Goal: Task Accomplishment & Management: Manage account settings

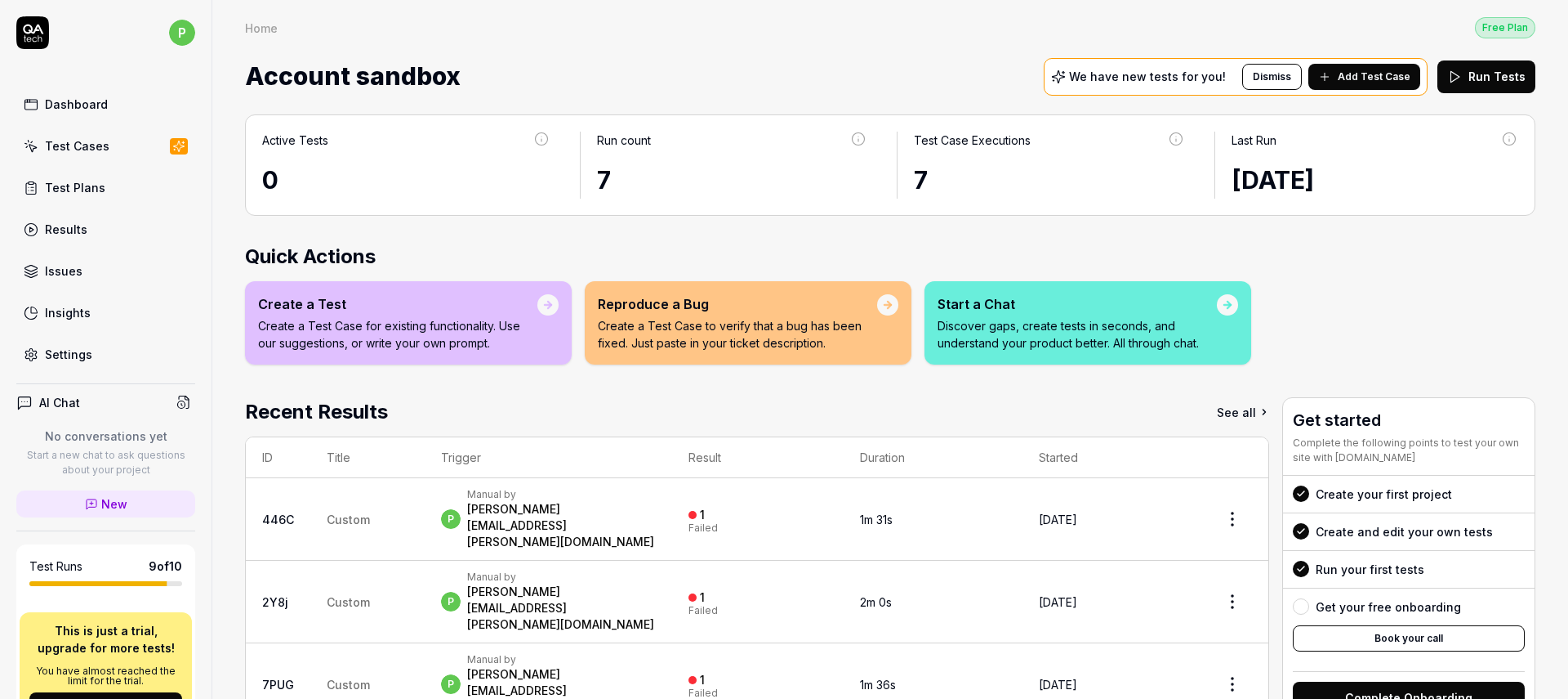
click at [1322, 74] on icon at bounding box center [1325, 76] width 13 height 13
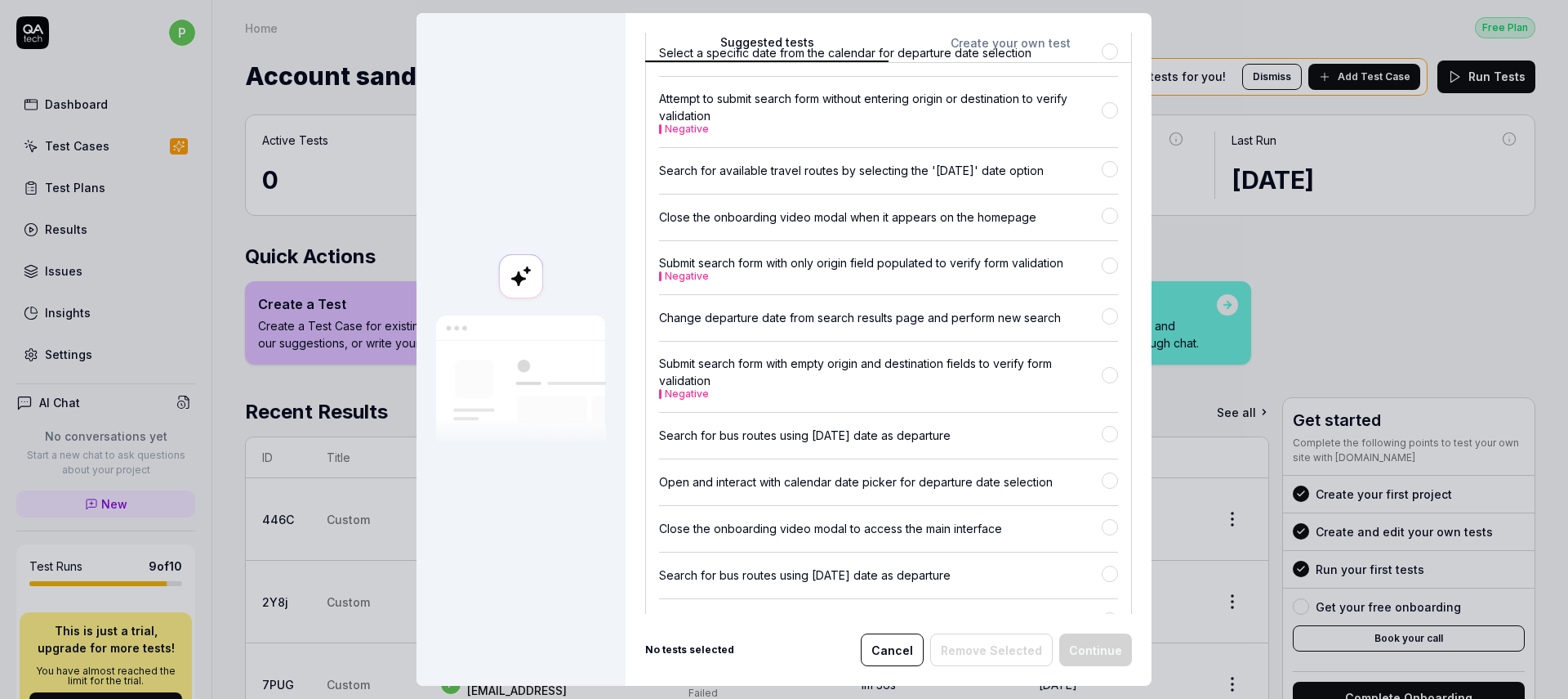
scroll to position [892, 0]
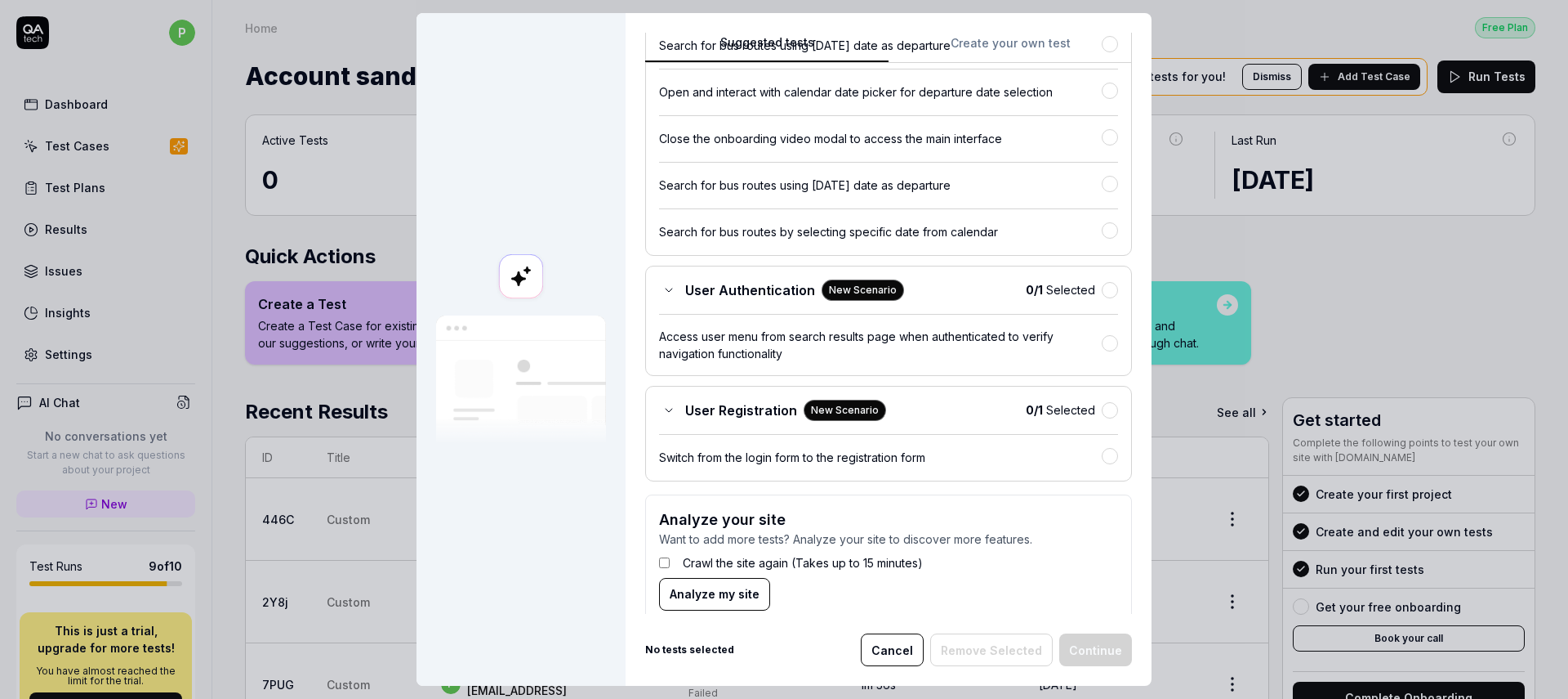
click at [870, 645] on button "Cancel" at bounding box center [892, 650] width 63 height 33
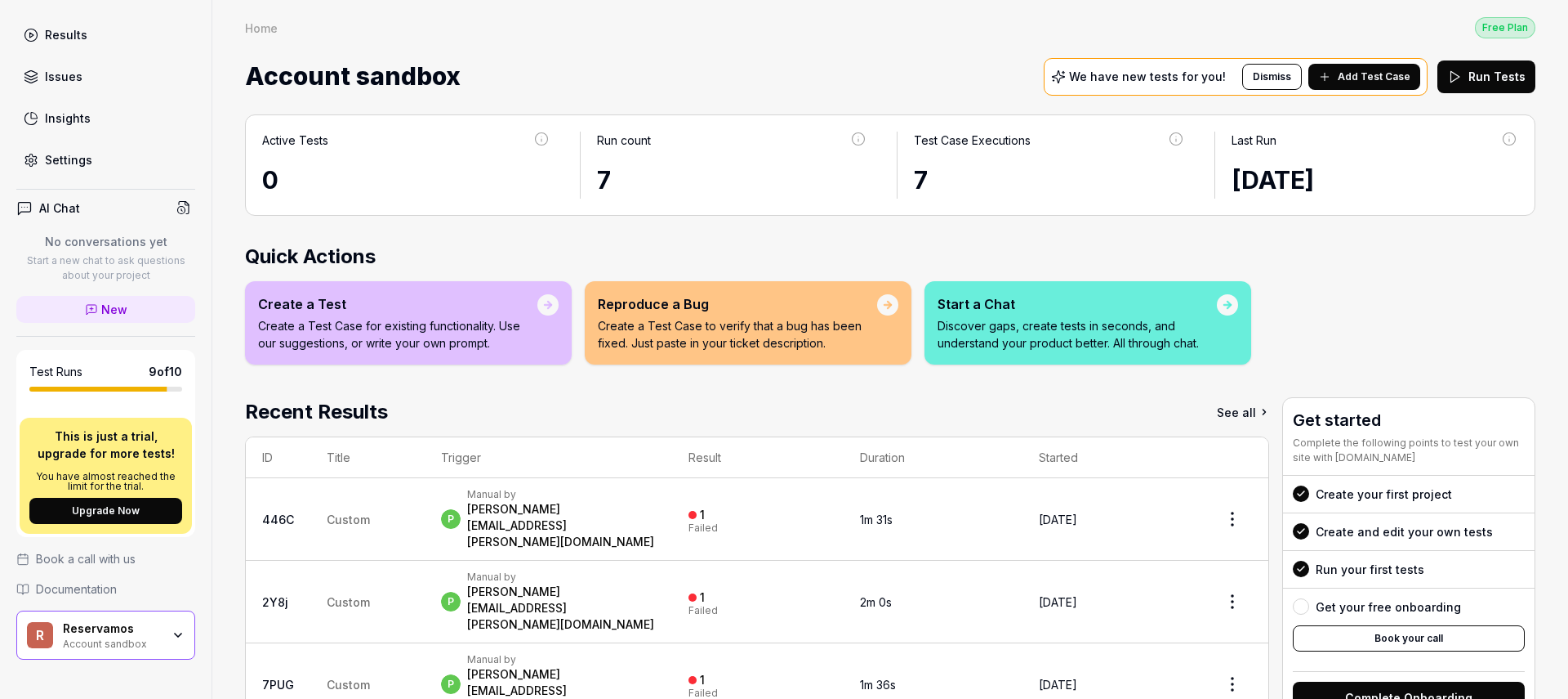
scroll to position [175, 0]
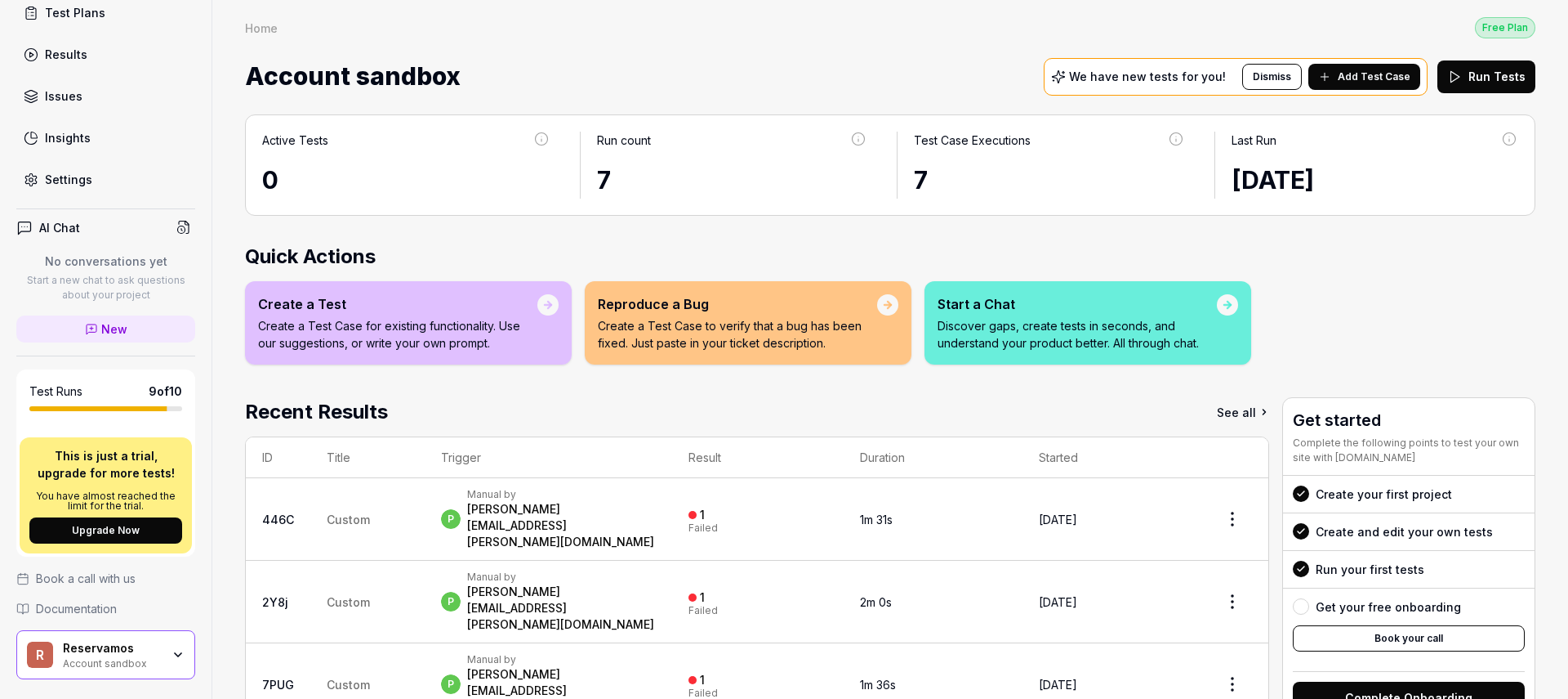
click at [51, 185] on div "Settings" at bounding box center [69, 179] width 47 height 17
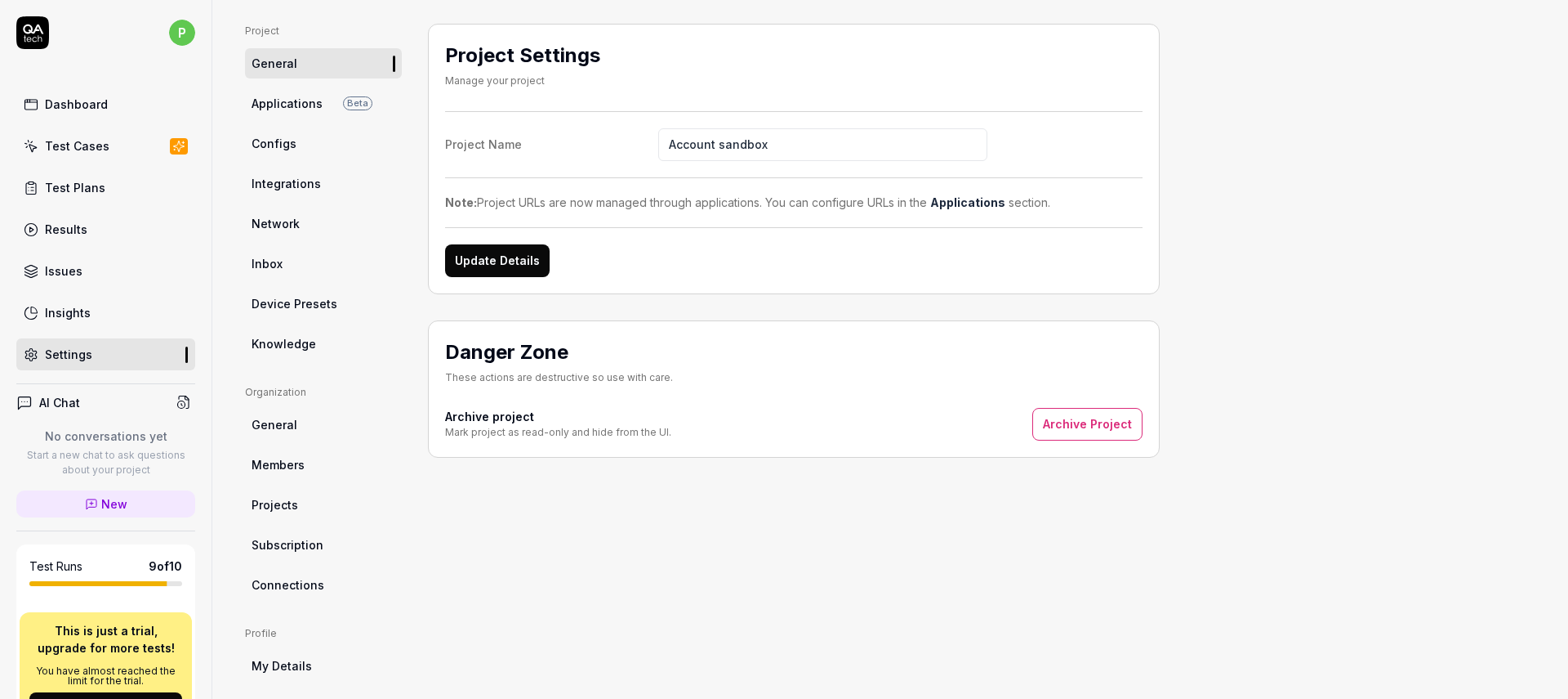
scroll to position [136, 0]
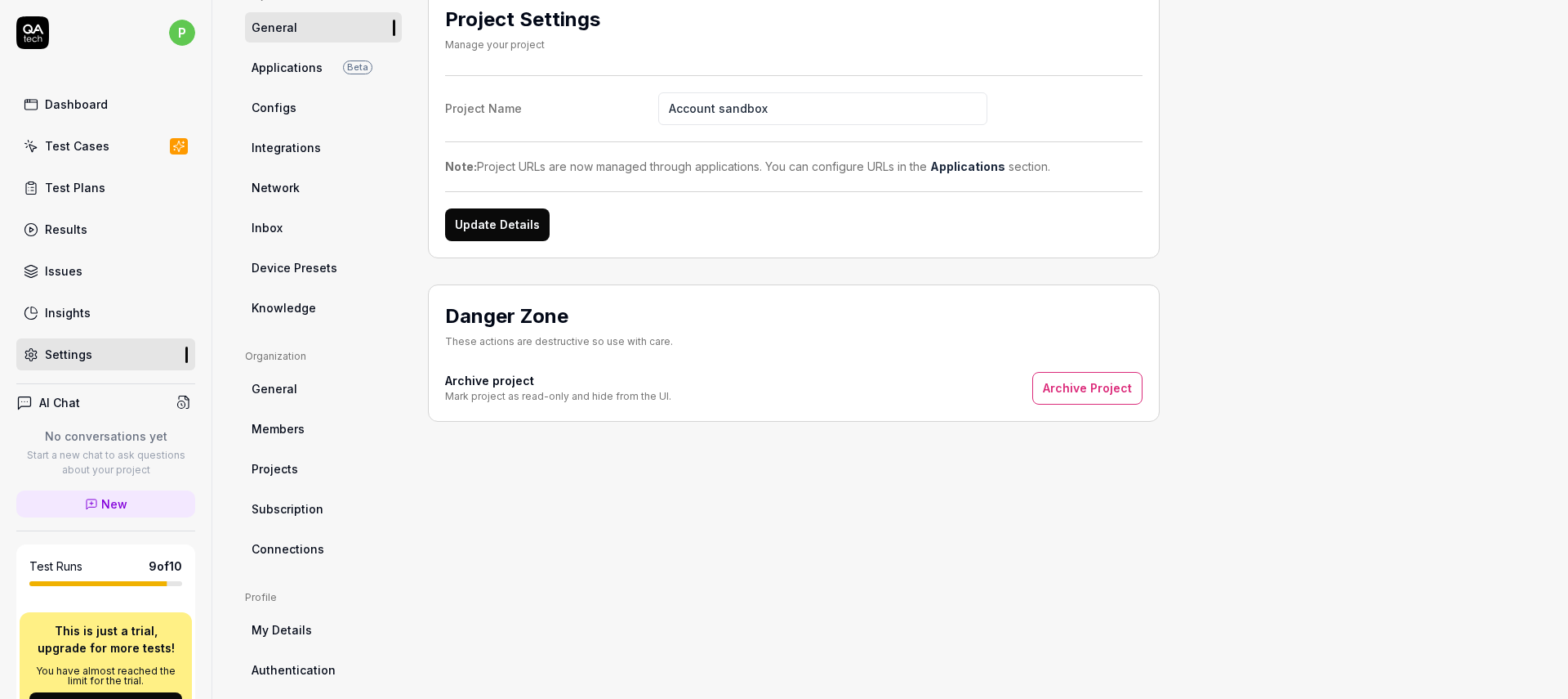
click at [314, 459] on link "Projects" at bounding box center [323, 468] width 157 height 30
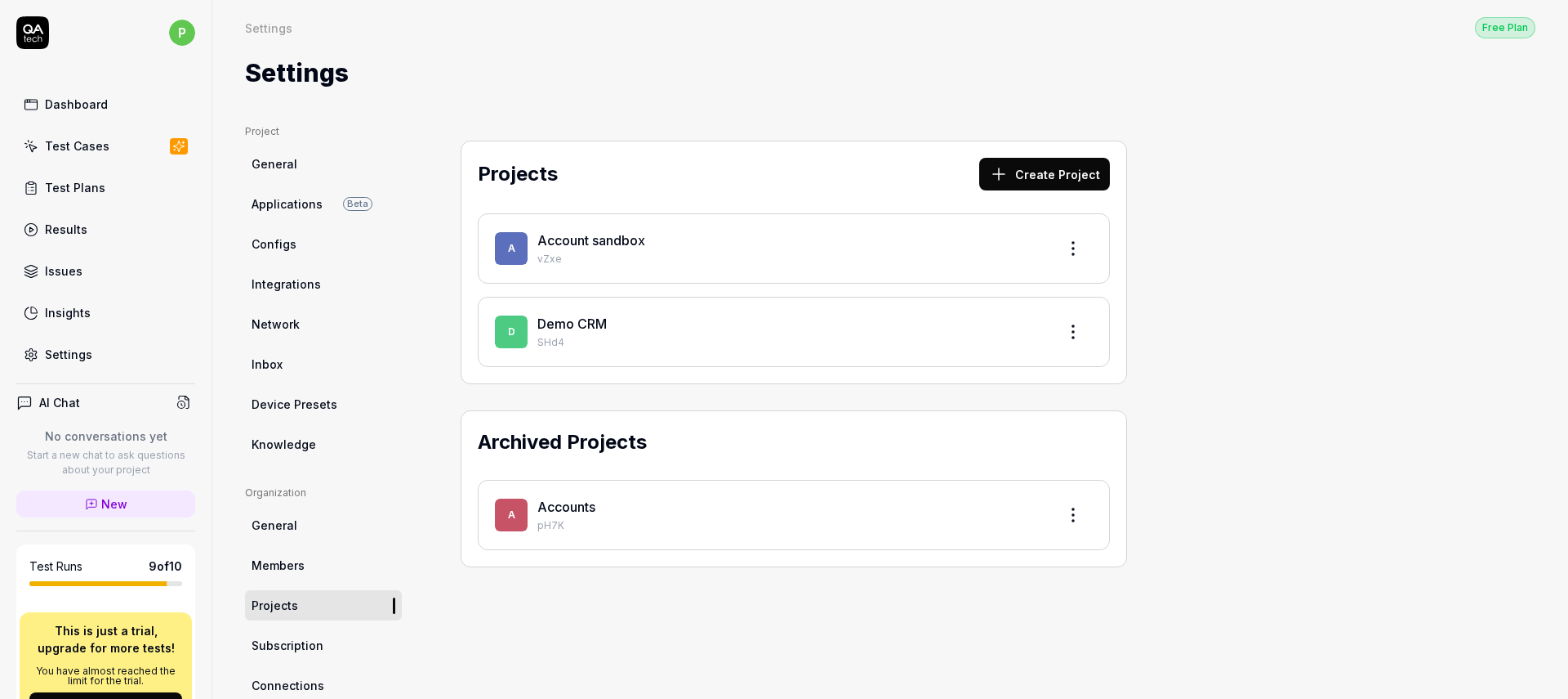
click at [1071, 249] on html "p Dashboard Test Cases Test Plans Results Issues Insights Settings AI Chat No c…" at bounding box center [784, 350] width 1568 height 699
click at [977, 322] on div "Edit" at bounding box center [1011, 324] width 155 height 36
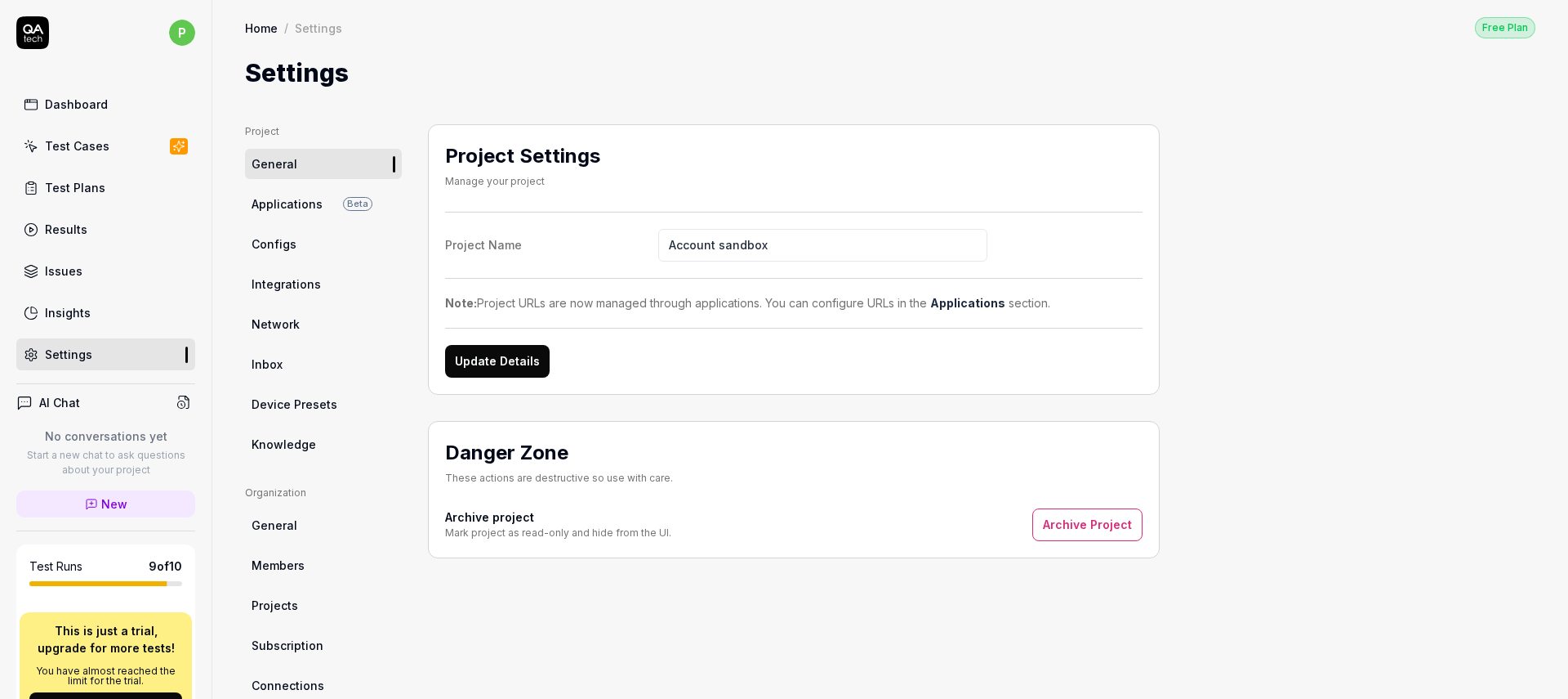
click at [517, 358] on button "Update Details" at bounding box center [497, 361] width 104 height 33
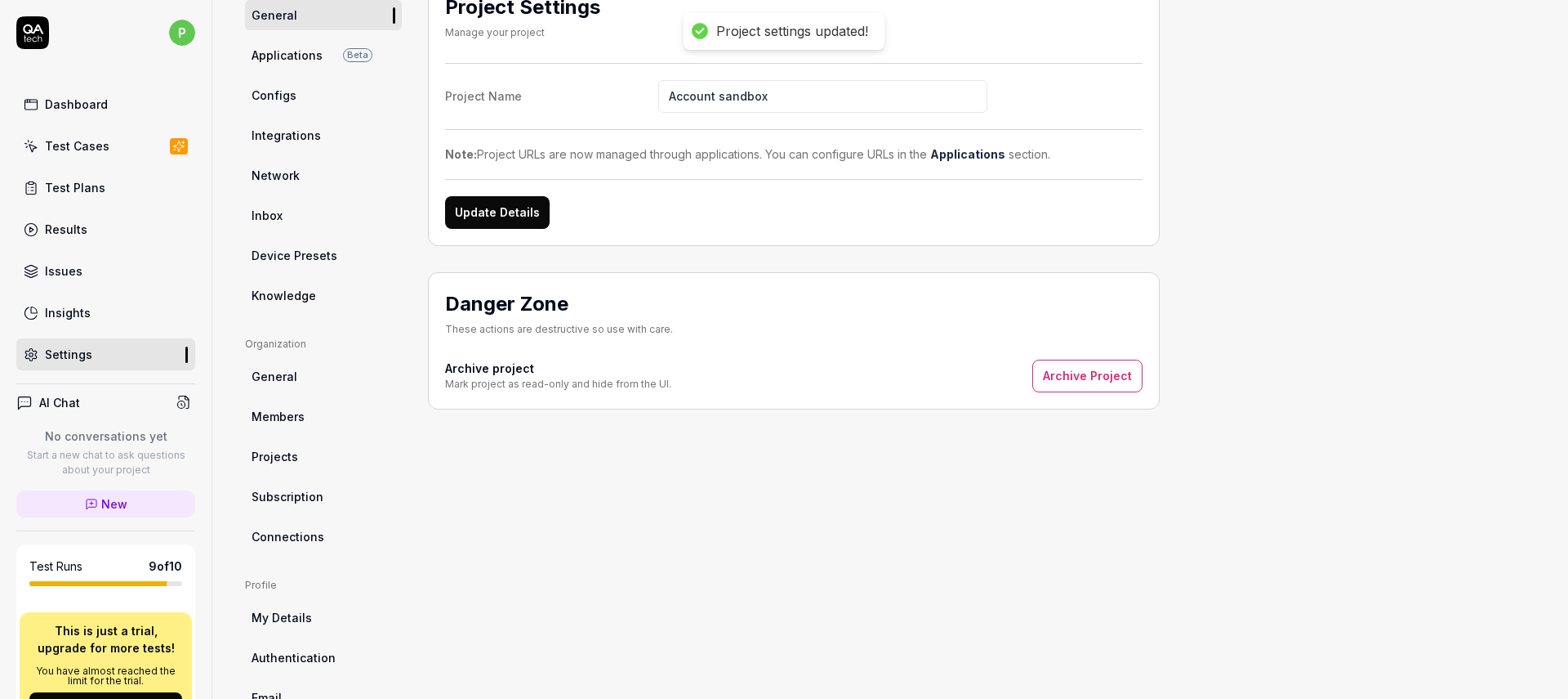
scroll to position [235, 0]
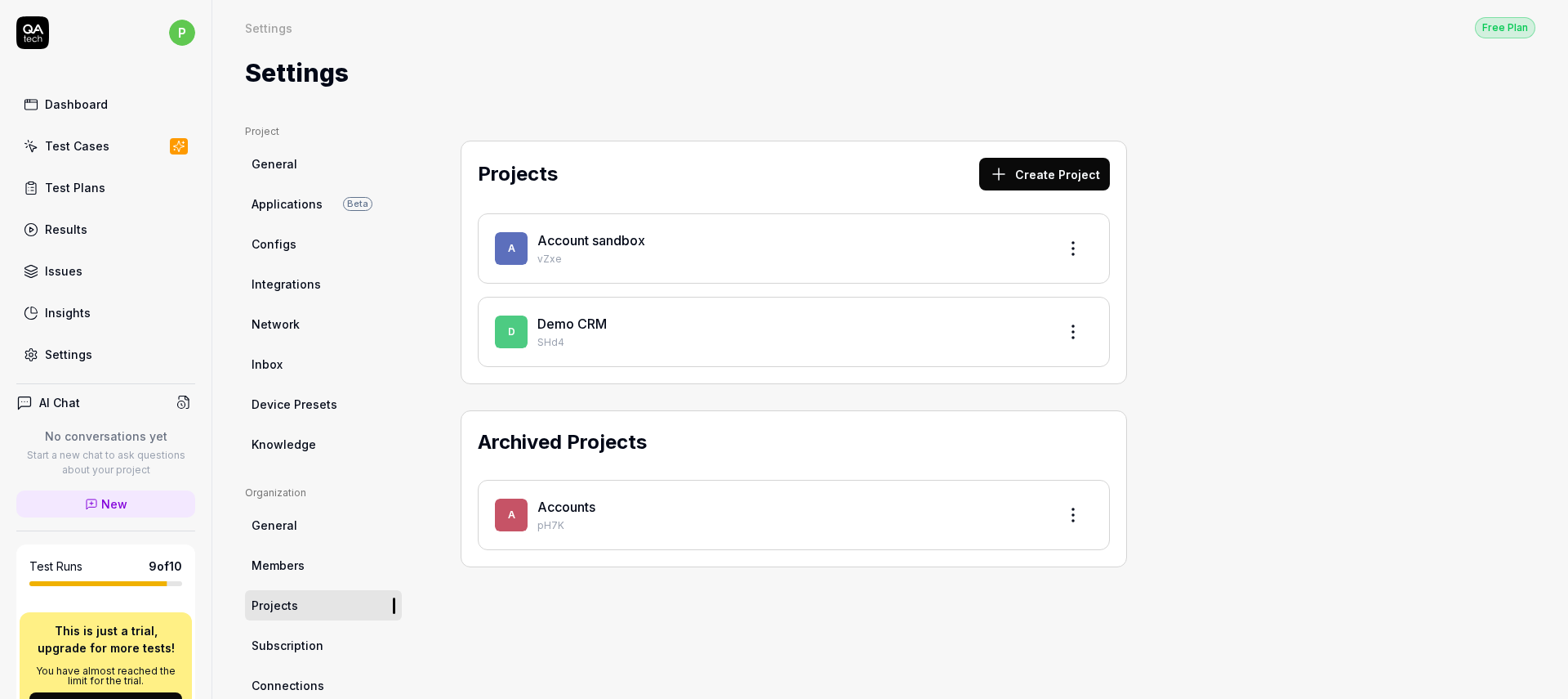
click at [1079, 245] on html "p Dashboard Test Cases Test Plans Results Issues Insights Settings AI Chat No c…" at bounding box center [784, 350] width 1568 height 699
click at [953, 282] on span "Options" at bounding box center [966, 287] width 46 height 17
click at [953, 282] on div "A Account sandbox vZxe" at bounding box center [794, 248] width 632 height 70
click at [658, 242] on div "Account sandbox" at bounding box center [790, 241] width 506 height 20
click at [560, 236] on link "Account sandbox" at bounding box center [591, 241] width 108 height 16
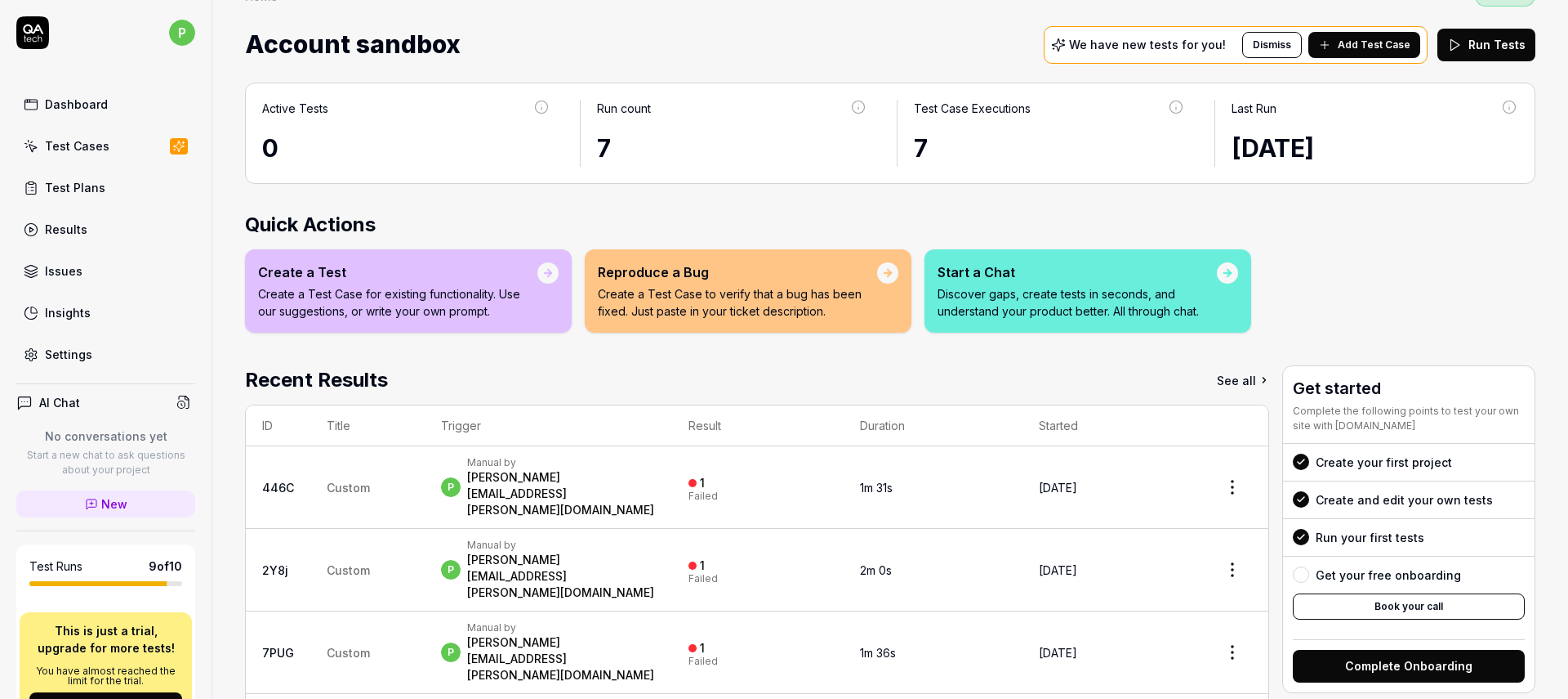
scroll to position [78, 0]
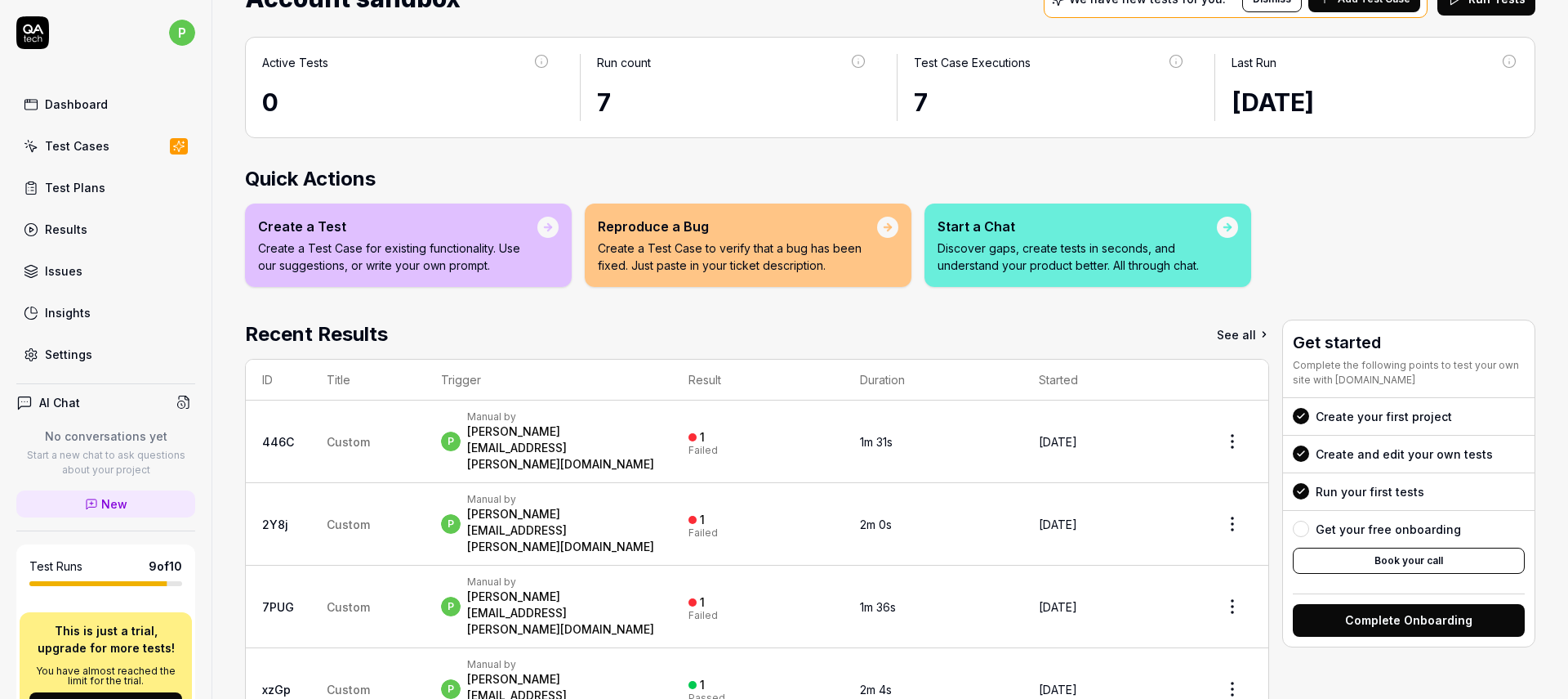
click at [74, 353] on div "Settings" at bounding box center [69, 354] width 47 height 17
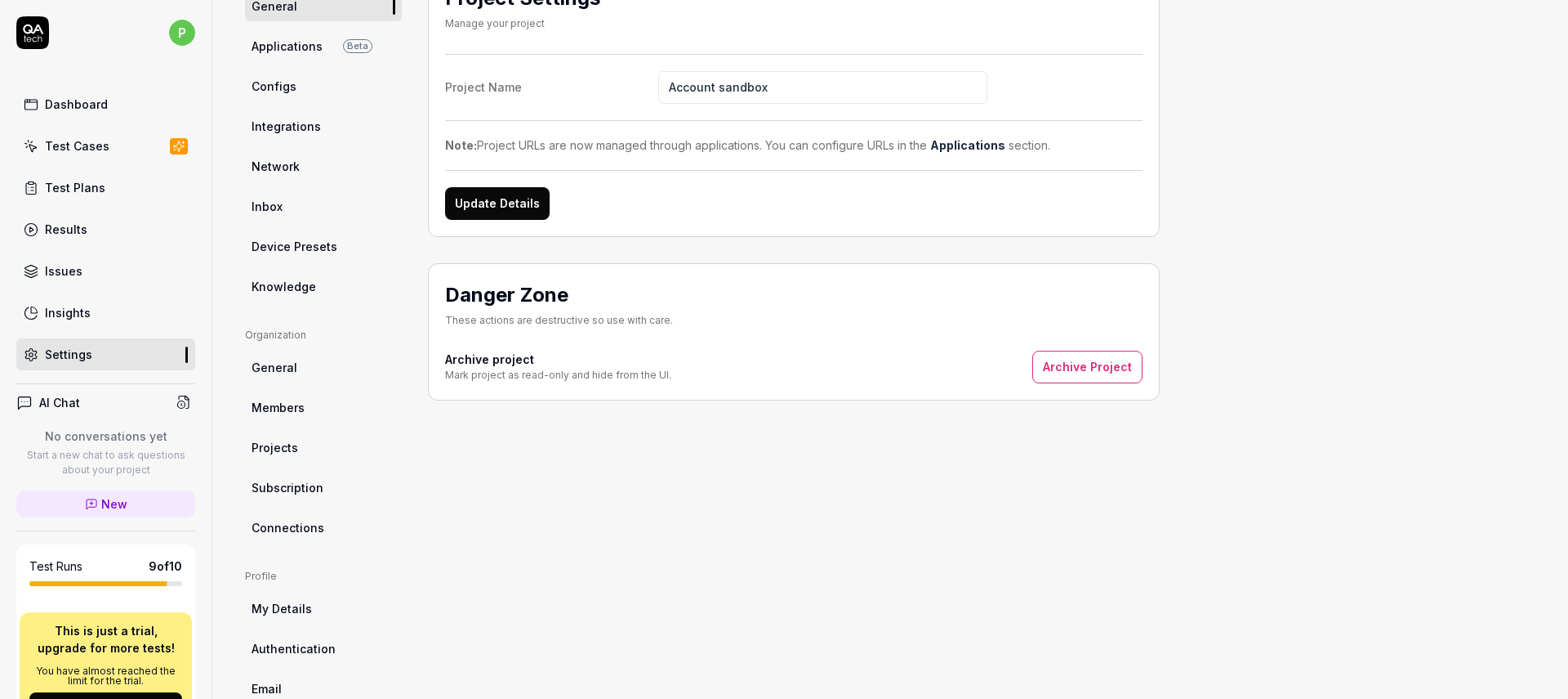
scroll to position [143, 0]
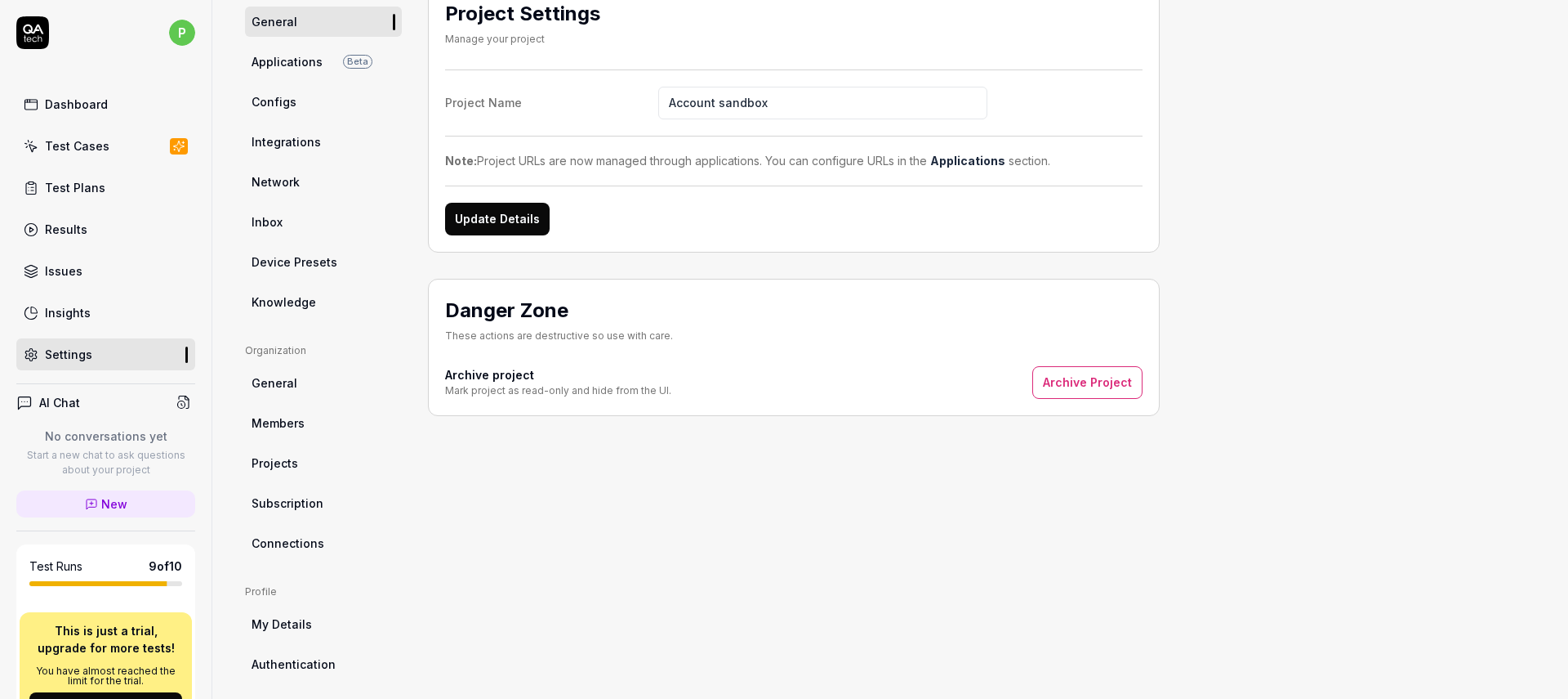
click at [268, 94] on span "Configs" at bounding box center [274, 102] width 45 height 17
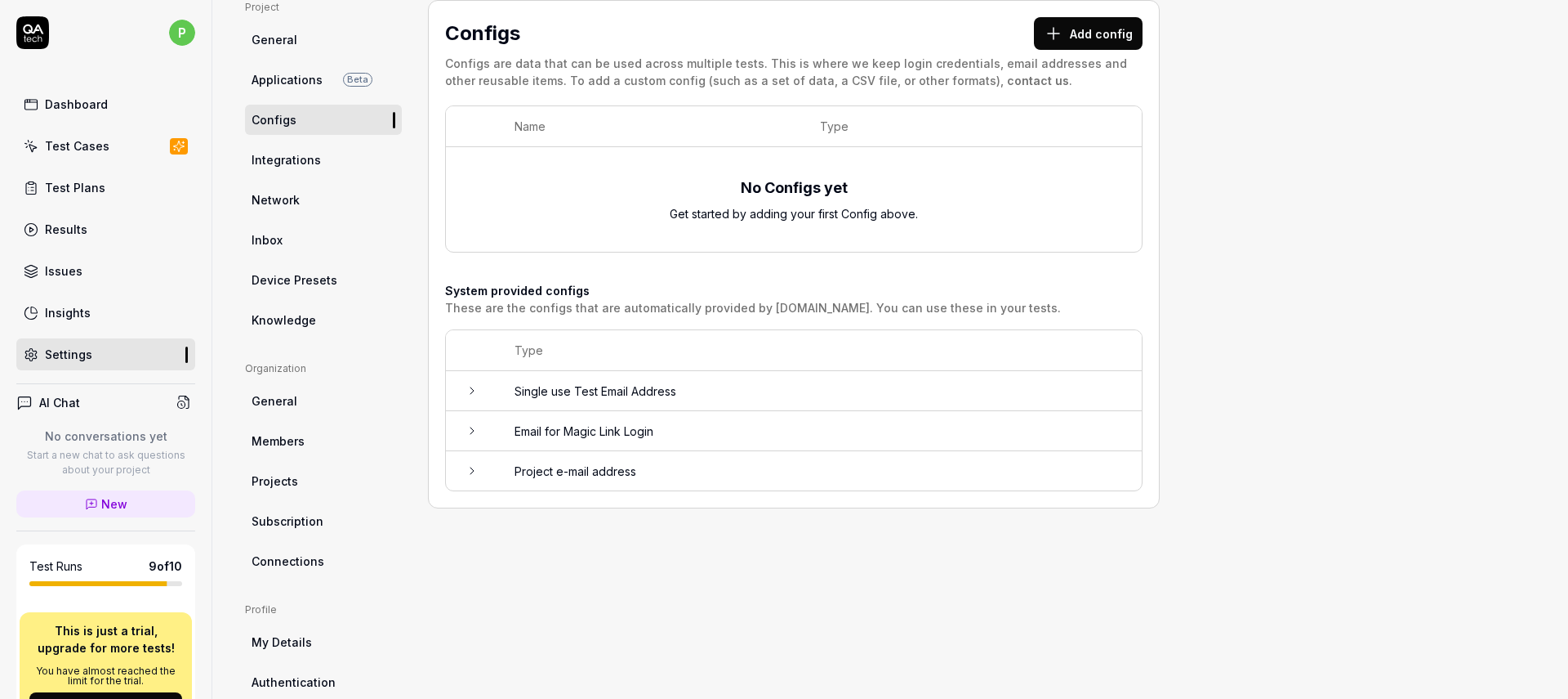
click at [284, 73] on span "Applications" at bounding box center [287, 79] width 71 height 17
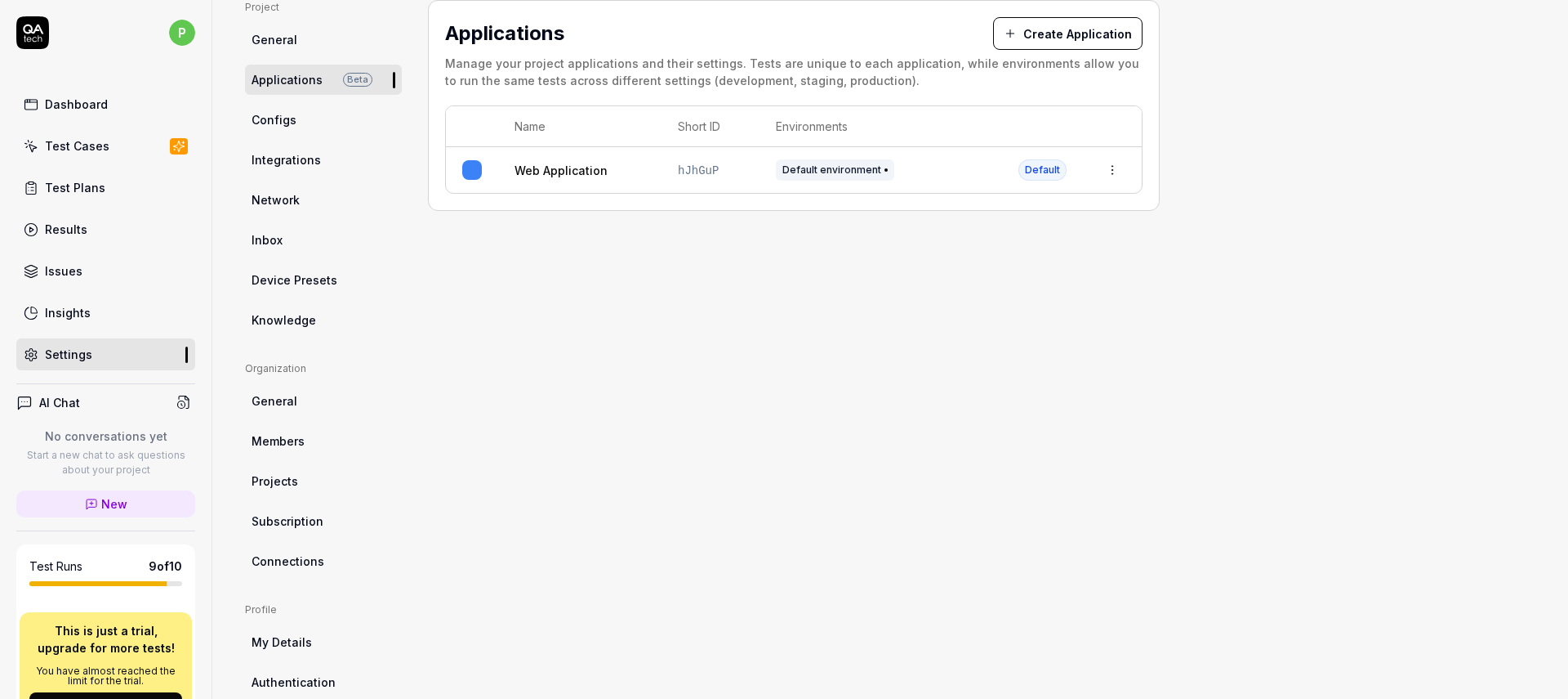
click at [588, 171] on link "Web Application" at bounding box center [561, 170] width 93 height 17
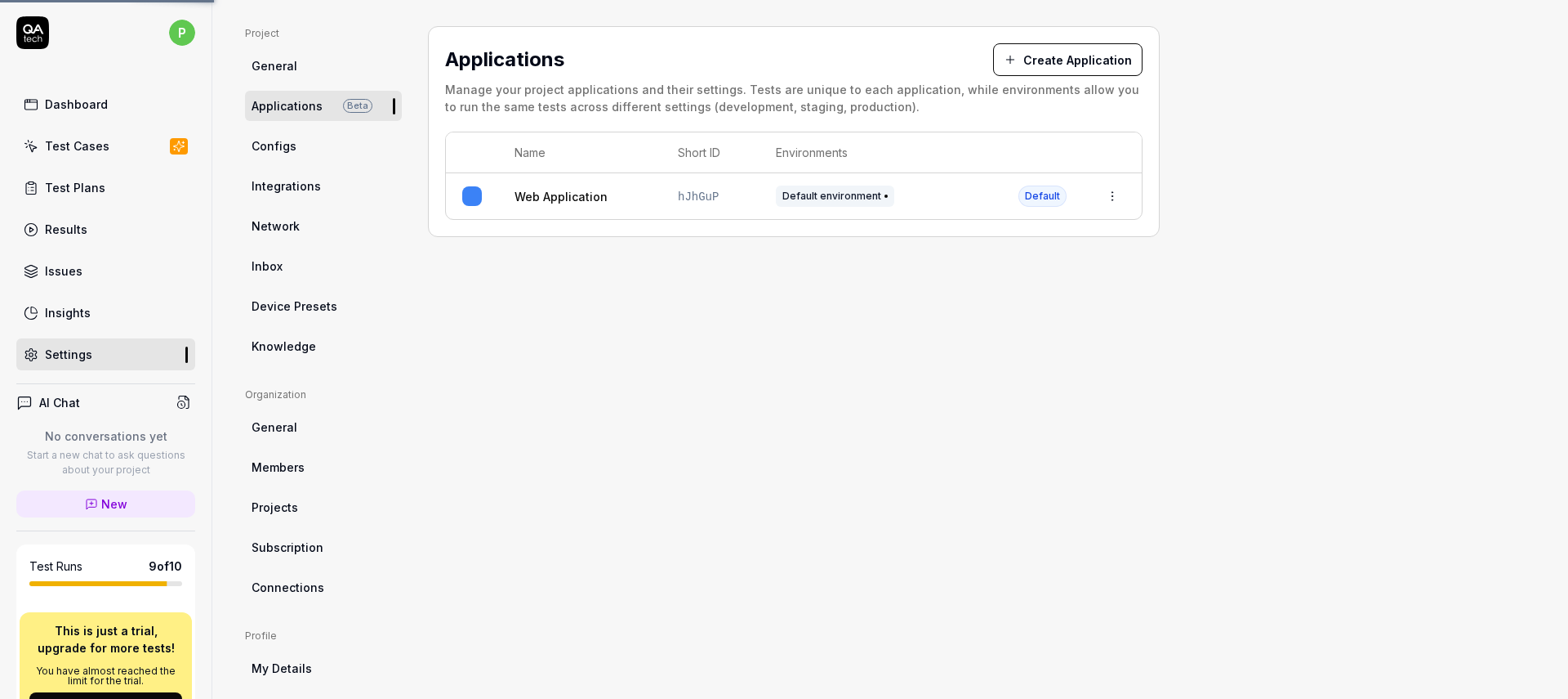
scroll to position [65, 0]
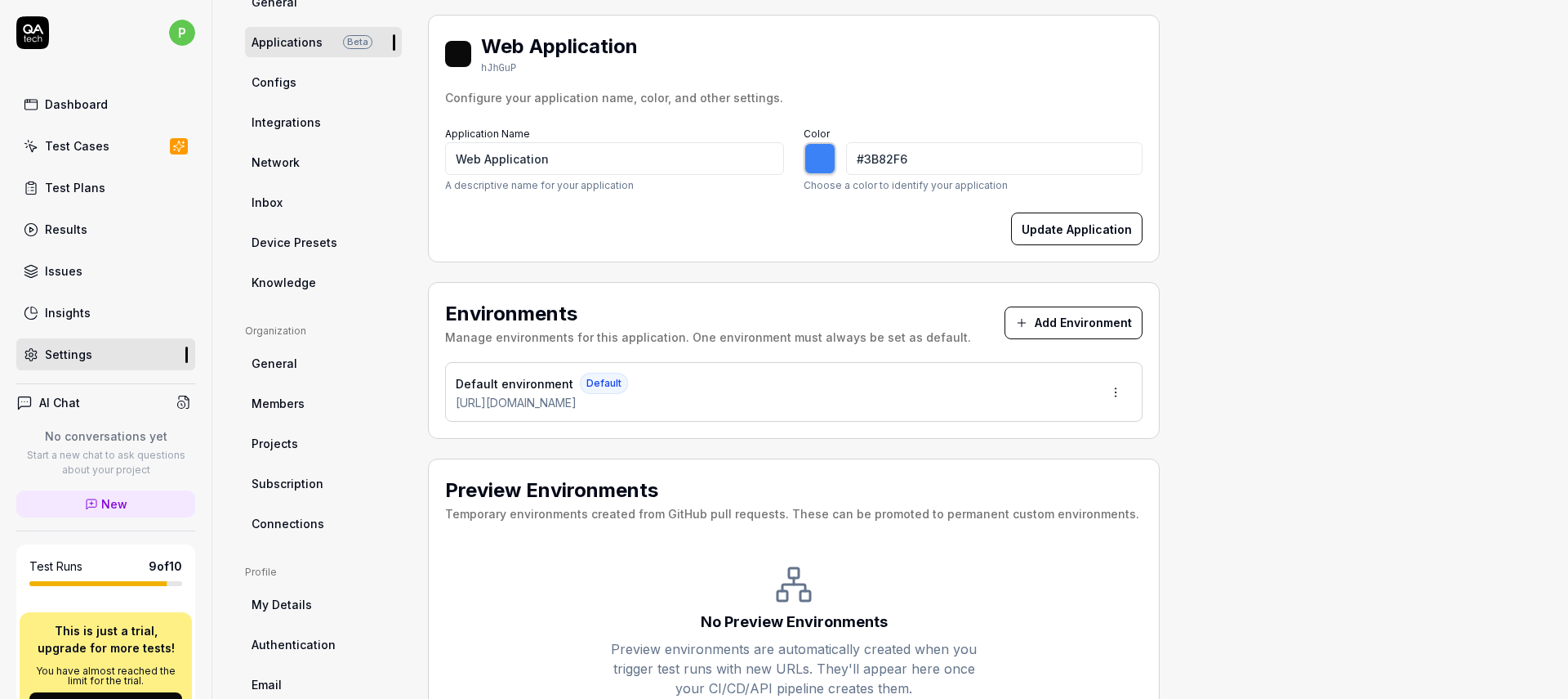
scroll to position [237, 0]
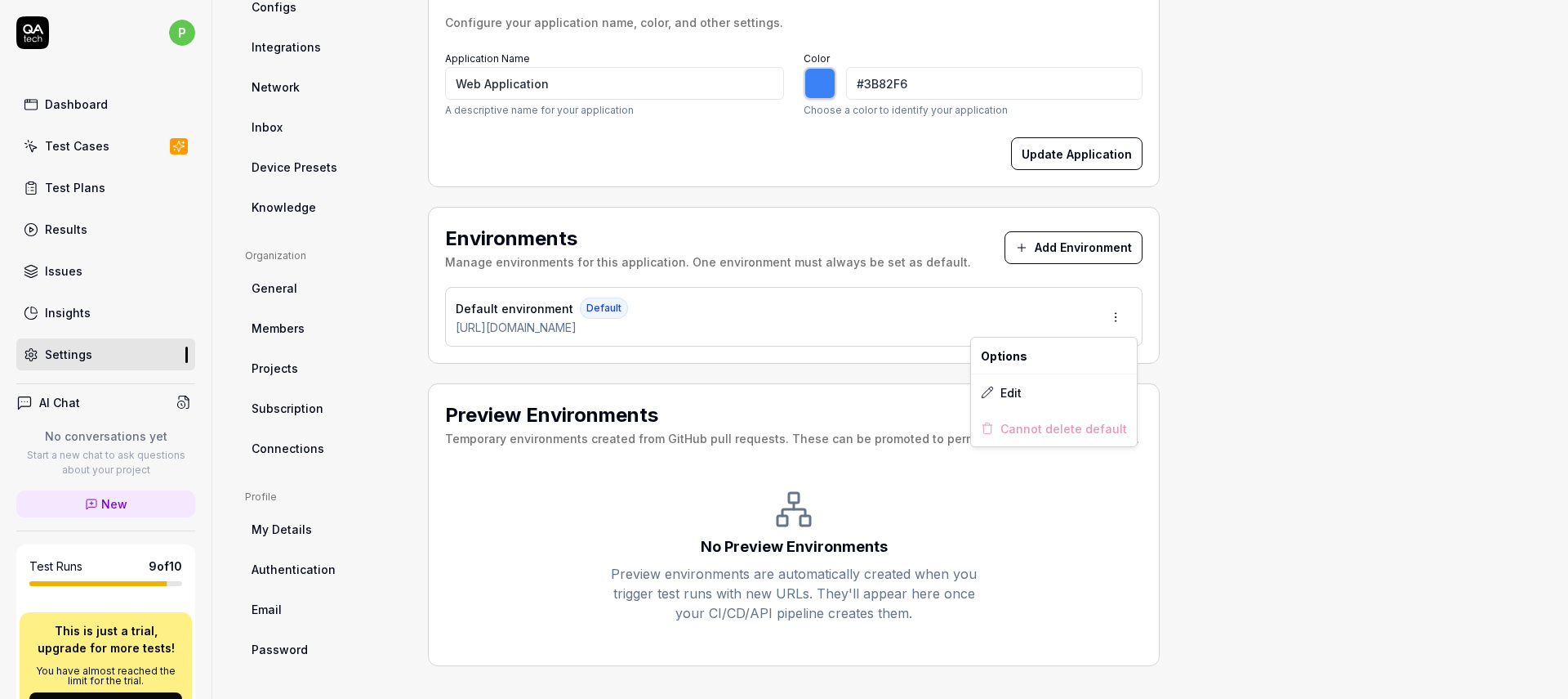
click at [1110, 311] on html "p Dashboard Test Cases Test Plans Results Issues Insights Settings AI Chat No c…" at bounding box center [784, 350] width 1568 height 699
click at [1002, 389] on span "Edit" at bounding box center [1011, 392] width 21 height 17
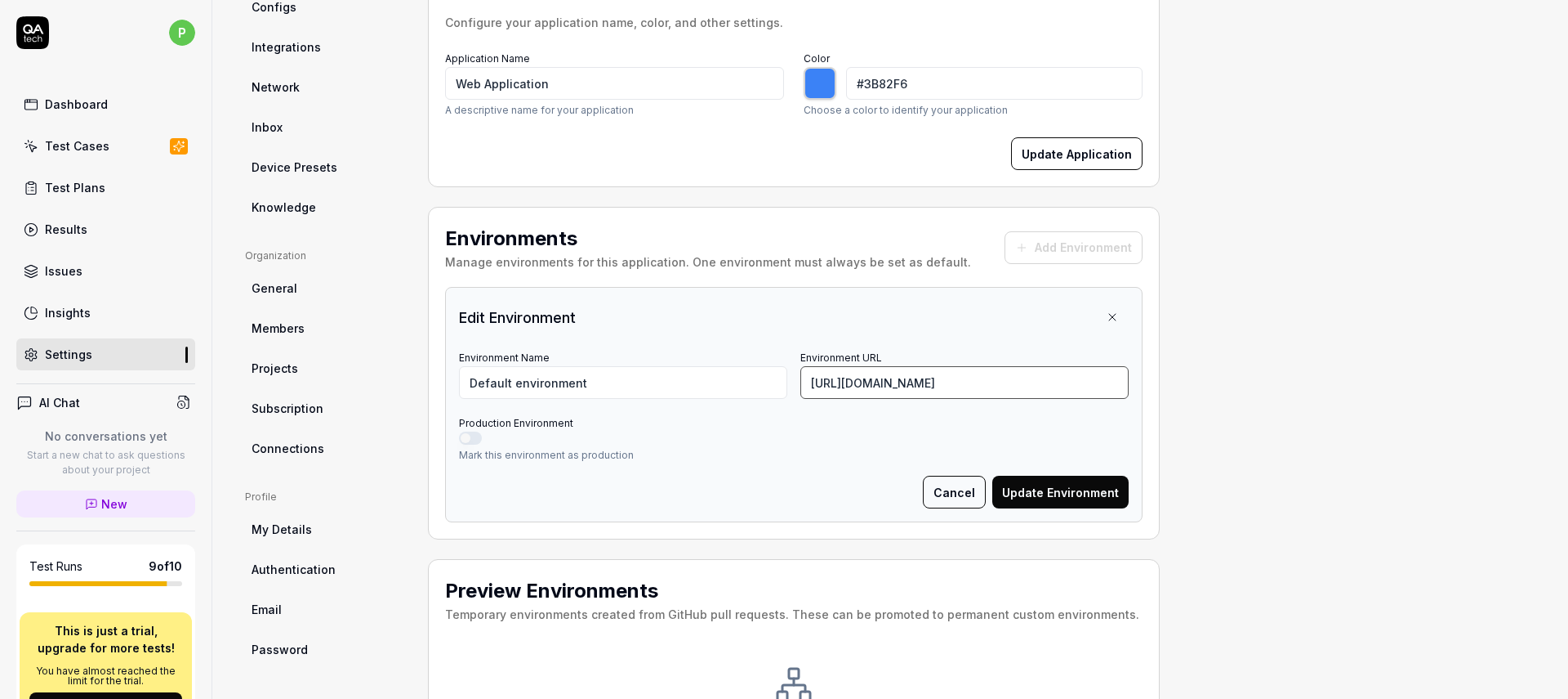
click at [913, 387] on input "[URL][DOMAIN_NAME]" at bounding box center [965, 382] width 328 height 33
drag, startPoint x: 846, startPoint y: 381, endPoint x: 790, endPoint y: 385, distance: 56.1
click at [791, 389] on div "Environment Name Default environment Environment URL https:/[DOMAIN_NAME][URL]" at bounding box center [794, 373] width 670 height 53
click at [862, 384] on input "[DOMAIN_NAME][URL]" at bounding box center [965, 382] width 328 height 33
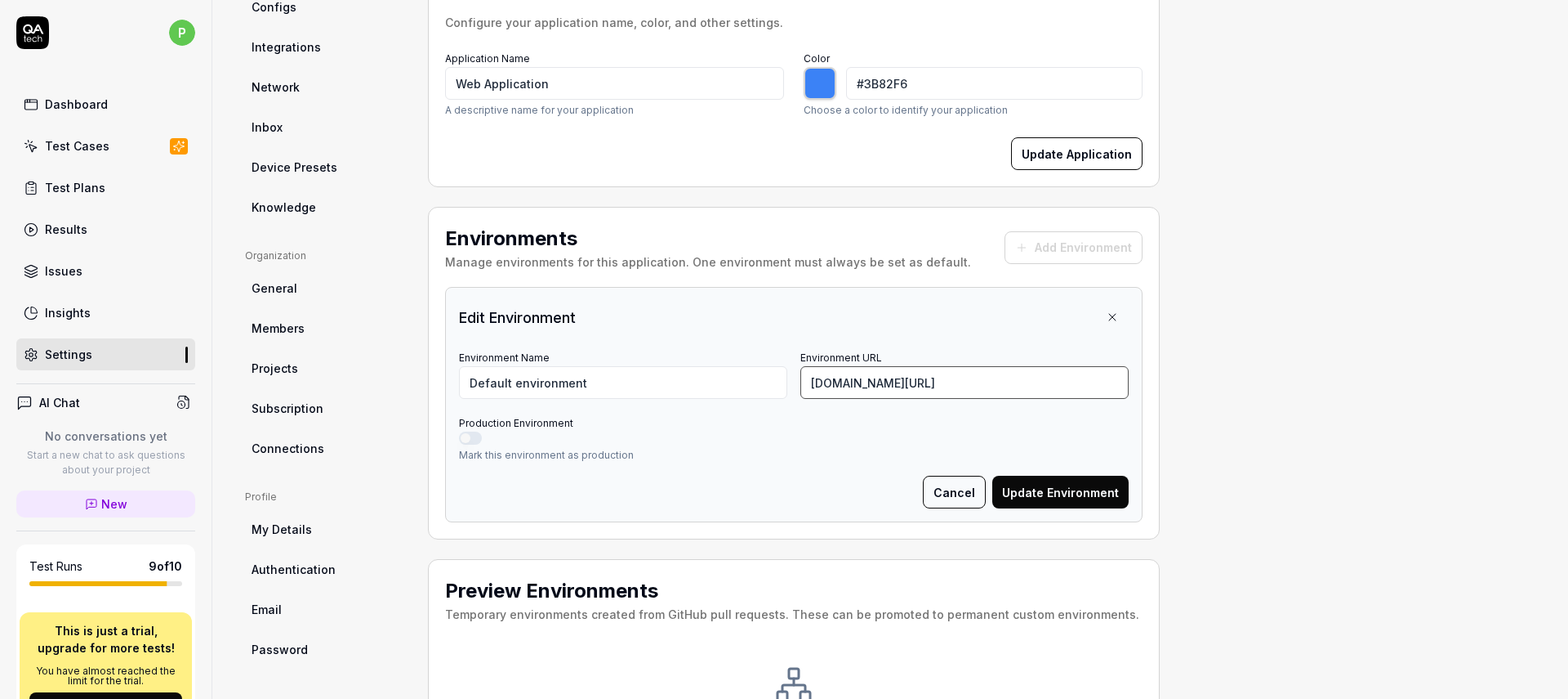
click at [862, 384] on input "[DOMAIN_NAME][URL]" at bounding box center [965, 382] width 328 height 33
click at [903, 385] on input "[URL]" at bounding box center [965, 382] width 328 height 33
click at [1088, 499] on button "Update Environment" at bounding box center [1061, 492] width 136 height 33
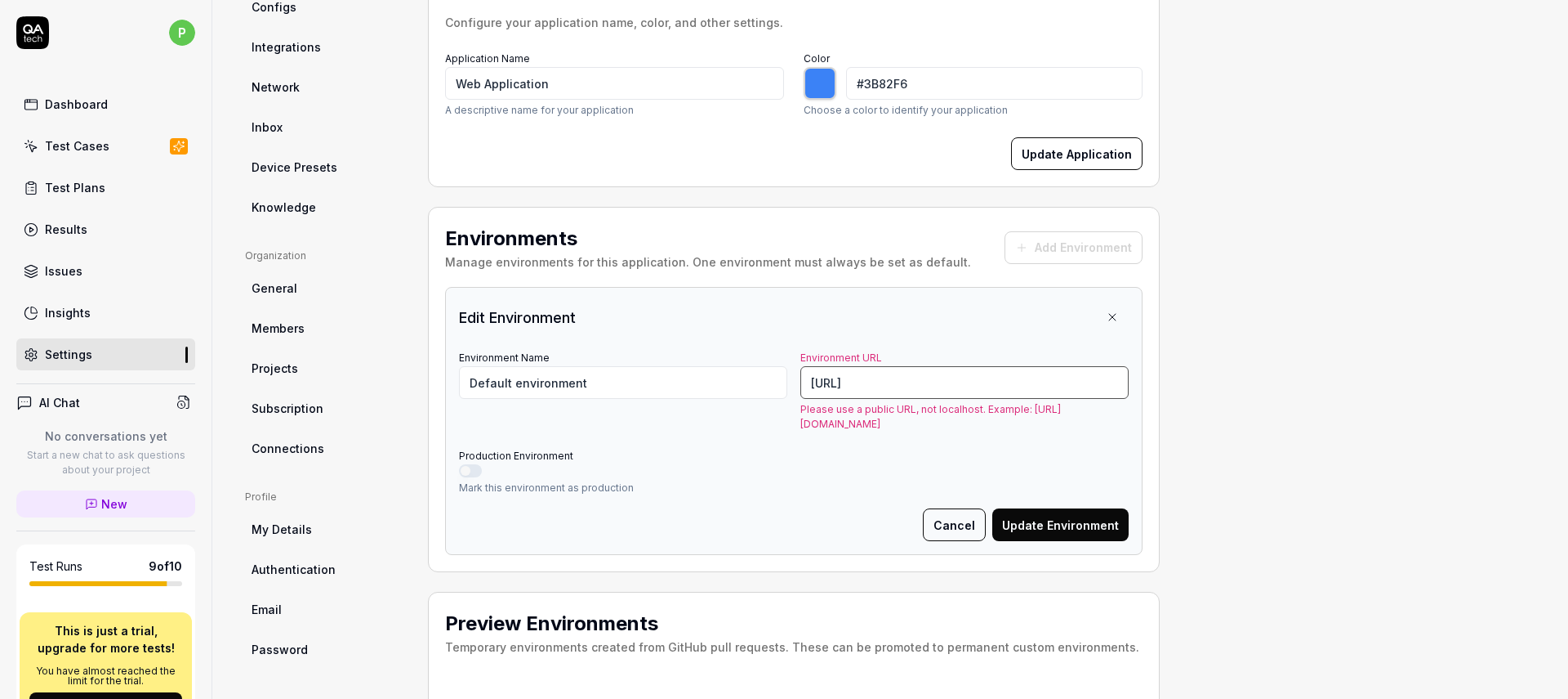
drag, startPoint x: 843, startPoint y: 381, endPoint x: 1059, endPoint y: 382, distance: 216.0
click at [1066, 381] on input "[URL]" at bounding box center [965, 382] width 328 height 33
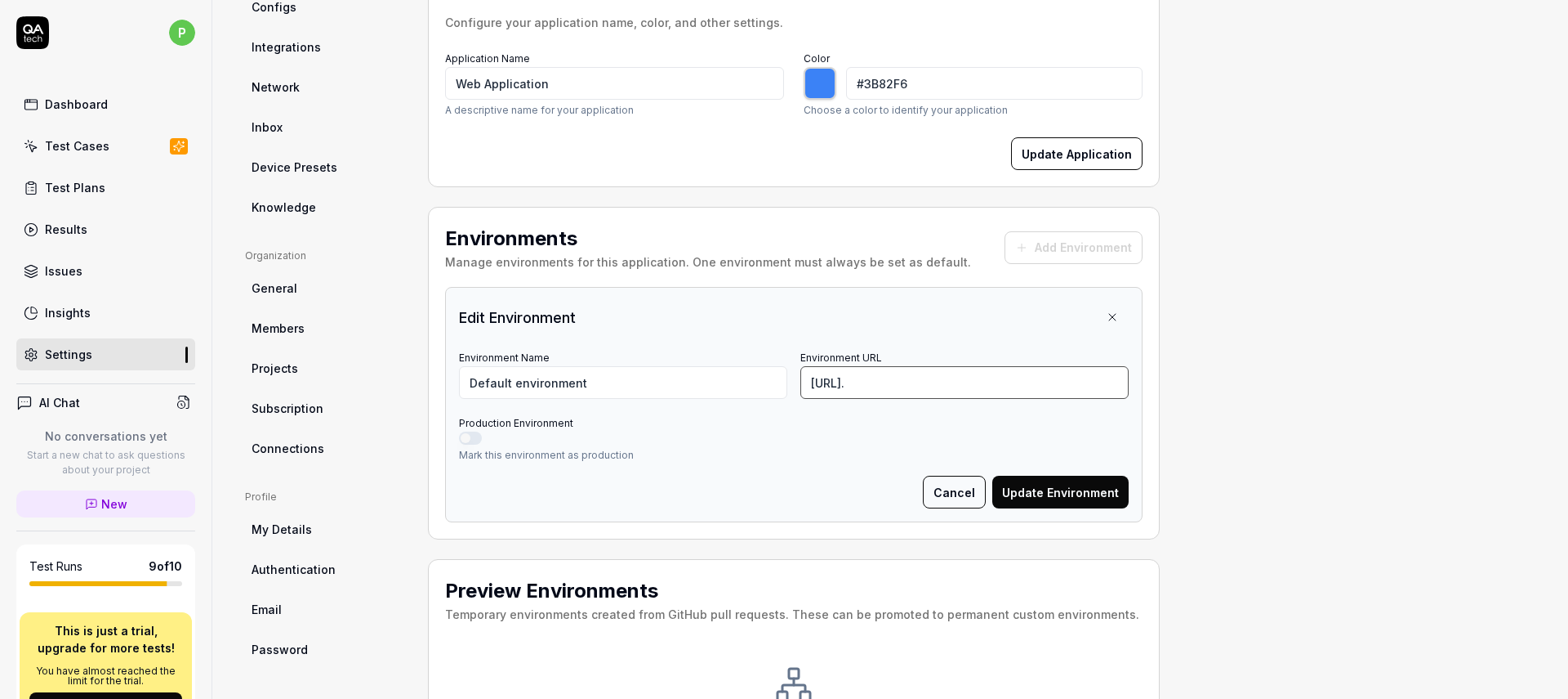
type input "[URL][DOMAIN_NAME]"
click at [952, 487] on button "Cancel" at bounding box center [954, 492] width 63 height 33
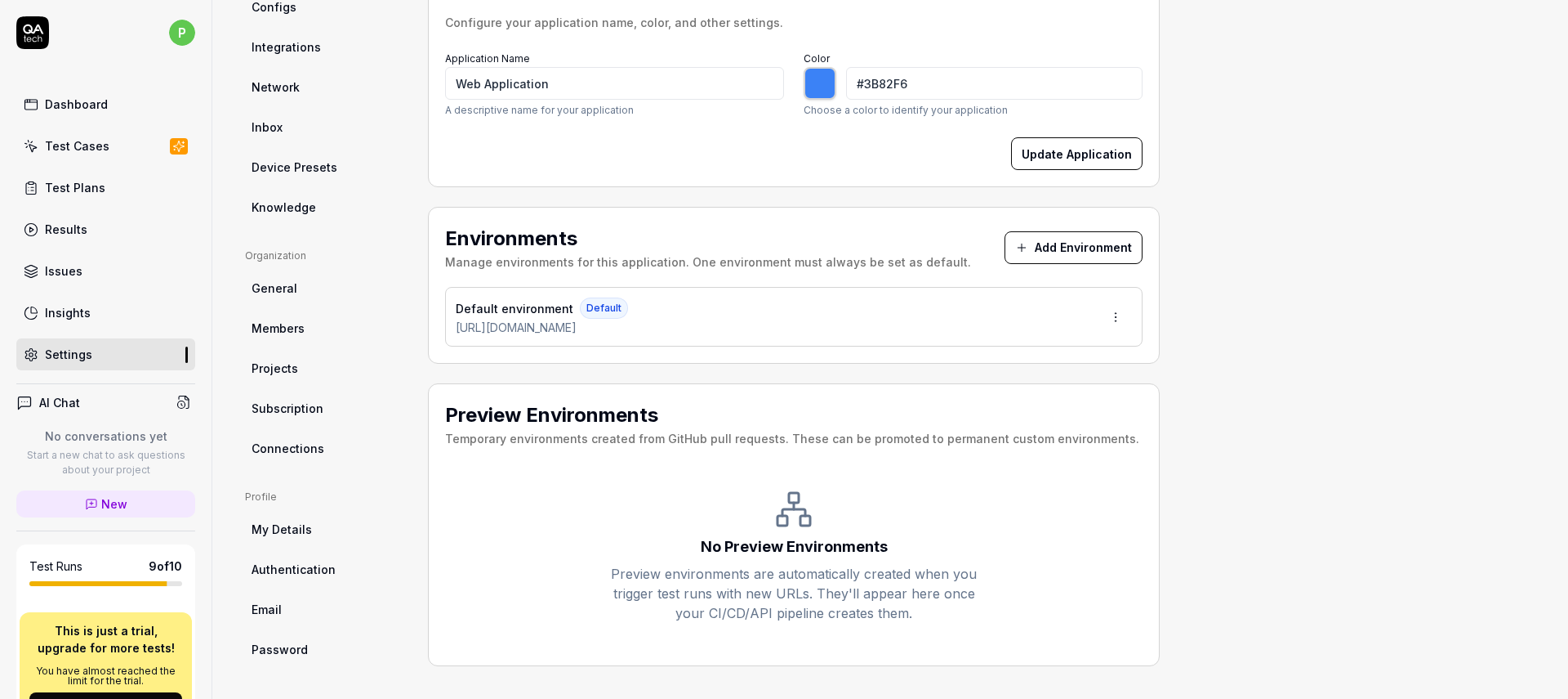
type input "*******"
